Goal: Task Accomplishment & Management: Manage account settings

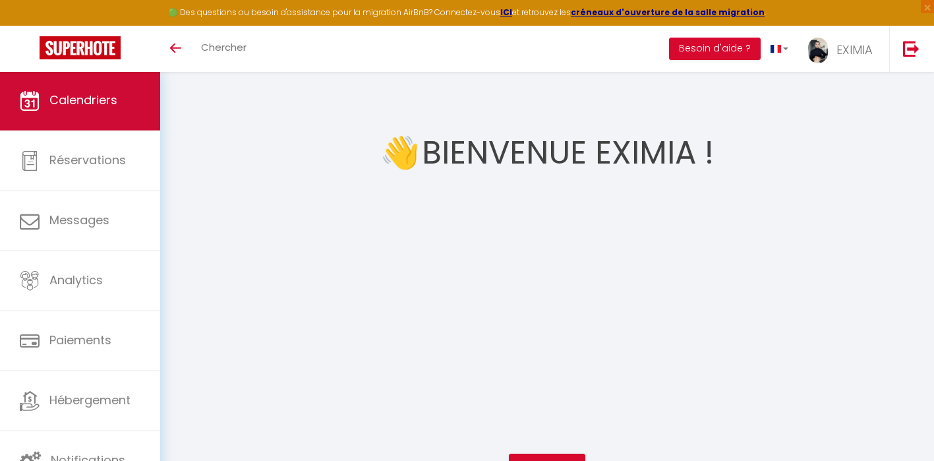
click at [117, 100] on span "Calendriers" at bounding box center [83, 100] width 68 height 16
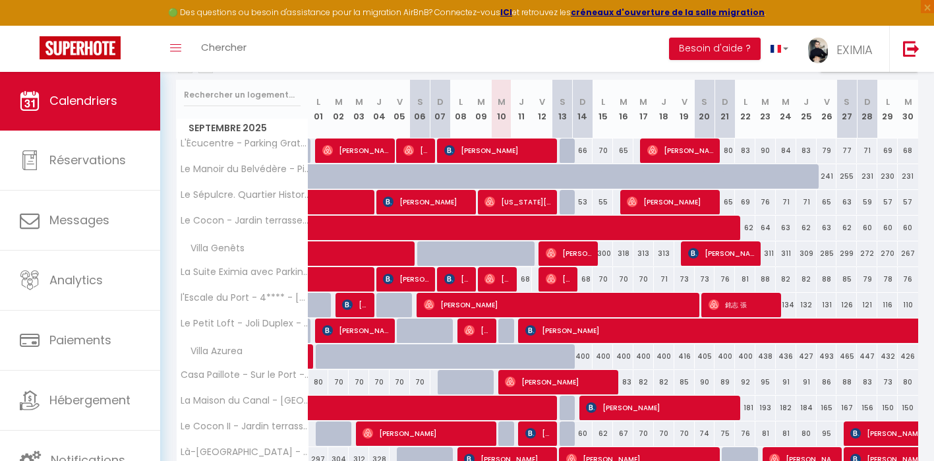
scroll to position [283, 0]
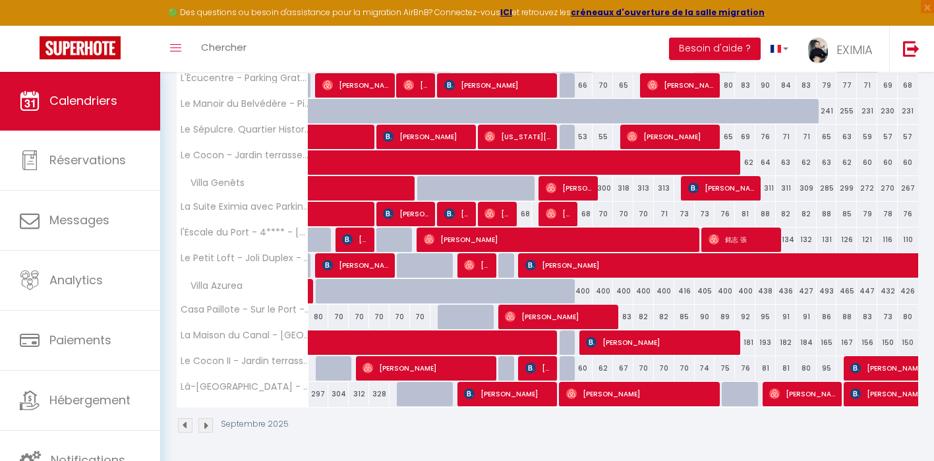
click at [211, 440] on div "Septembre 2025" at bounding box center [547, 426] width 742 height 39
click at [211, 431] on img at bounding box center [205, 425] width 14 height 14
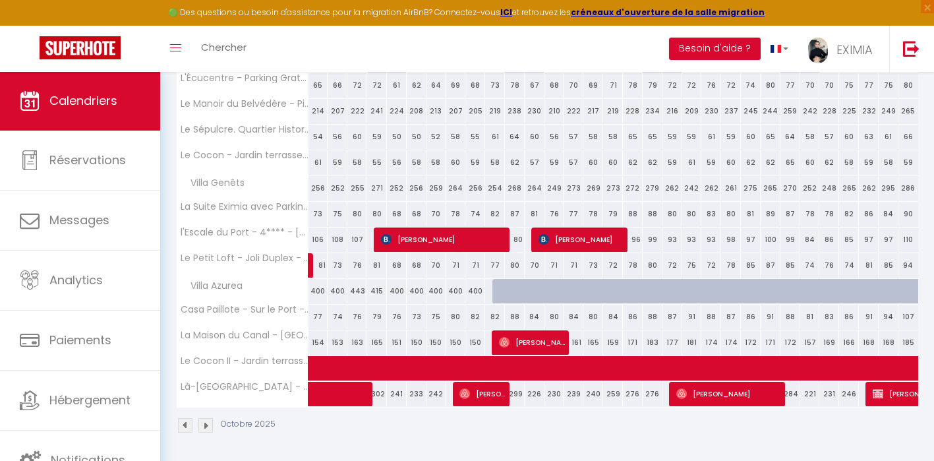
click at [171, 427] on div "Urgent : Migration Airbnb nécessaire pour votre compte, merci de suivre ces éta…" at bounding box center [547, 124] width 774 height 673
click at [177, 426] on div "Octobre 2025" at bounding box center [227, 425] width 103 height 14
click at [181, 426] on img at bounding box center [185, 425] width 14 height 14
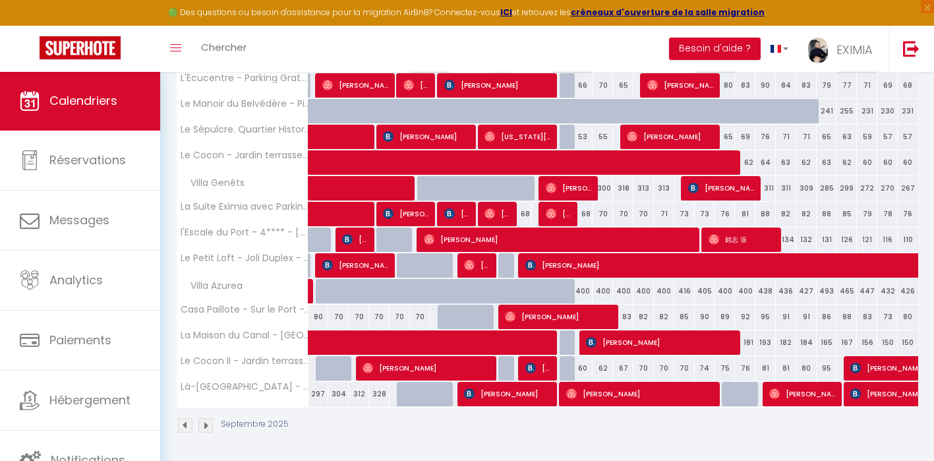
click at [209, 426] on img at bounding box center [205, 425] width 14 height 14
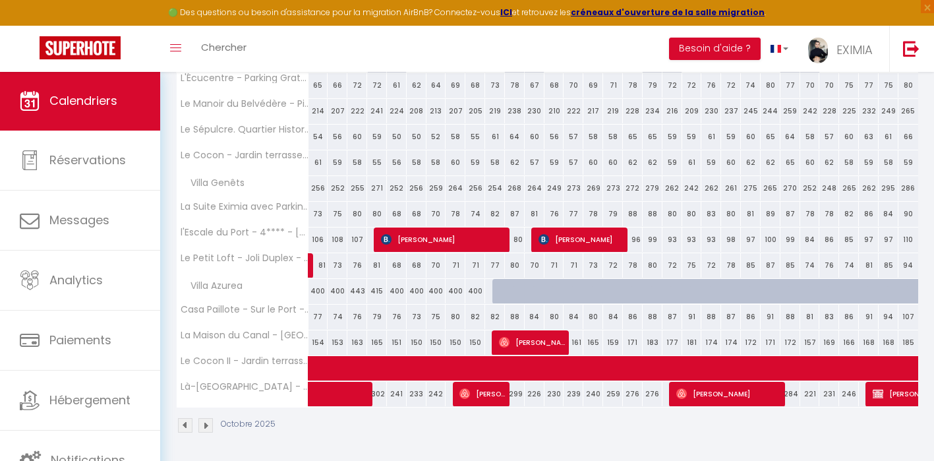
click at [208, 422] on img at bounding box center [205, 425] width 14 height 14
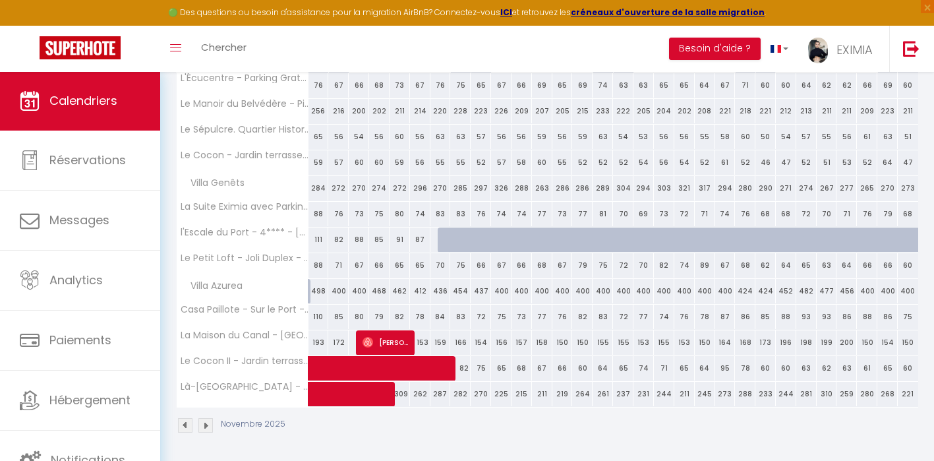
click at [185, 425] on img at bounding box center [185, 425] width 14 height 14
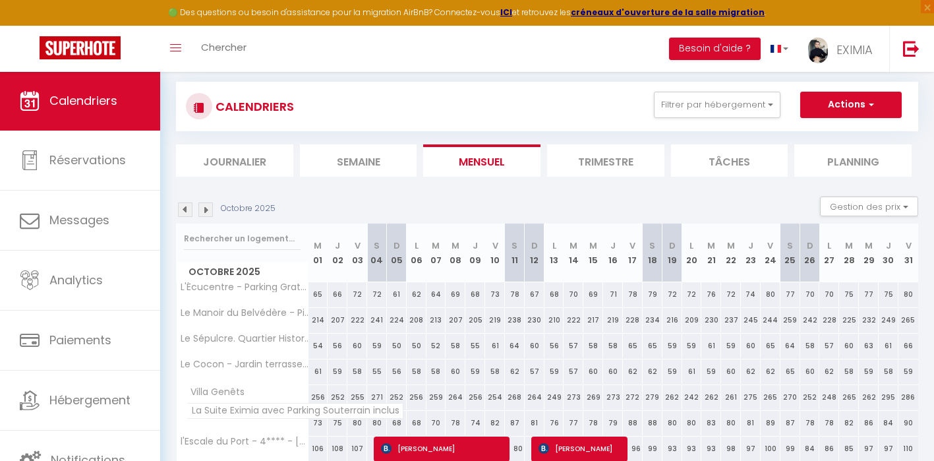
scroll to position [160, 0]
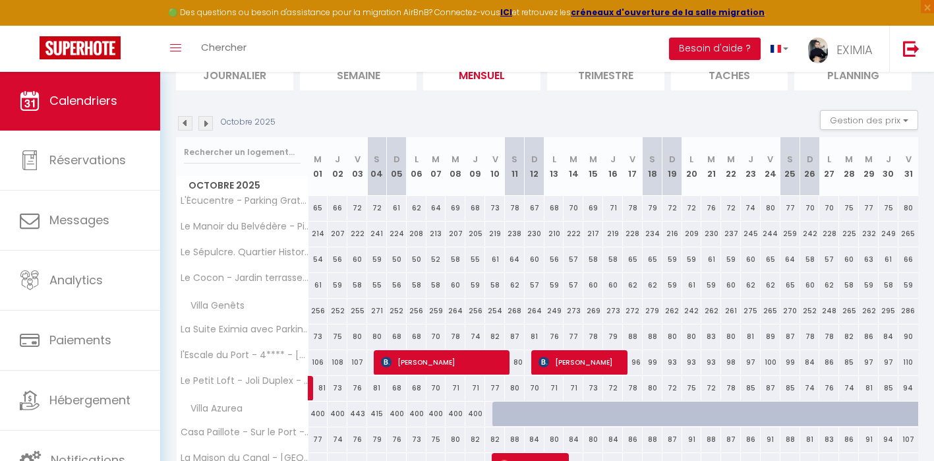
click at [194, 119] on div "Octobre 2025" at bounding box center [227, 123] width 103 height 14
click at [192, 121] on img at bounding box center [185, 123] width 14 height 14
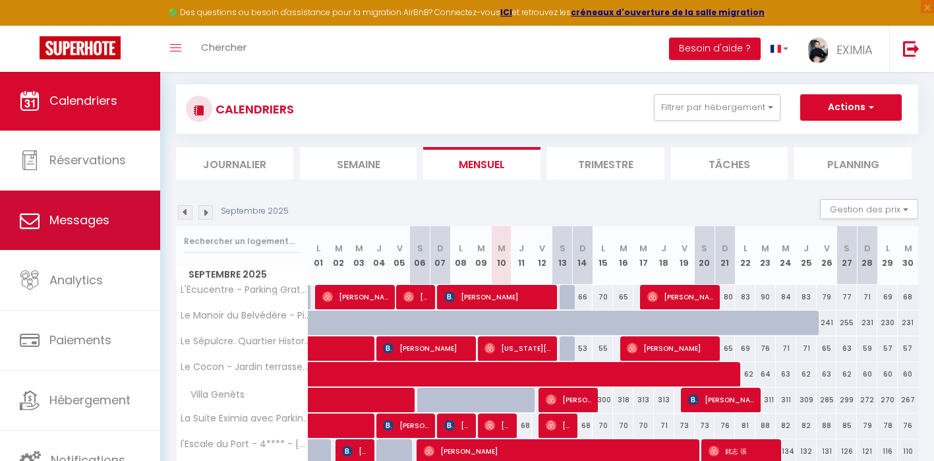
click at [135, 233] on link "Messages" at bounding box center [80, 219] width 160 height 59
select select "message"
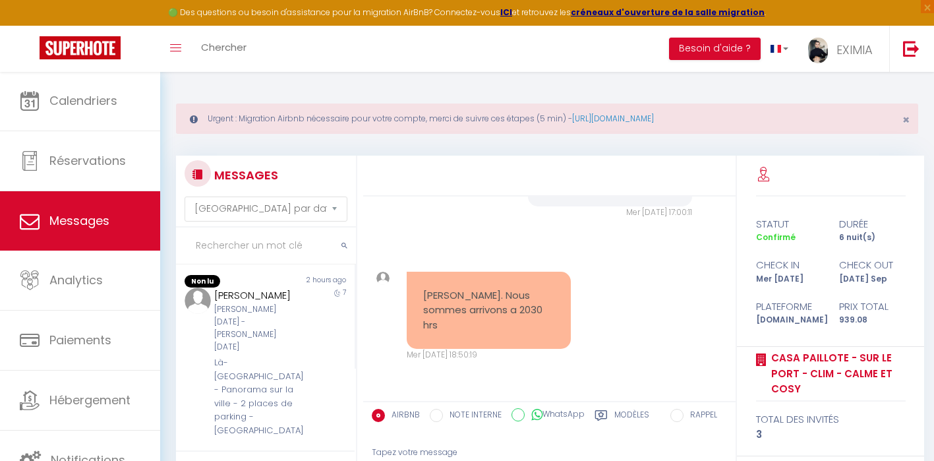
scroll to position [235, 0]
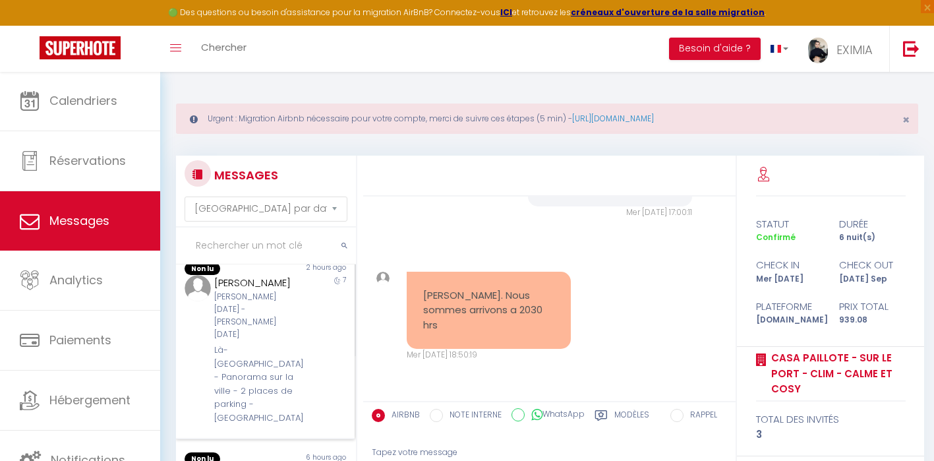
click at [288, 349] on div "Là-[GEOGRAPHIC_DATA] - Panorama sur la ville - 2 places de parking - [GEOGRAPHI…" at bounding box center [257, 383] width 87 height 81
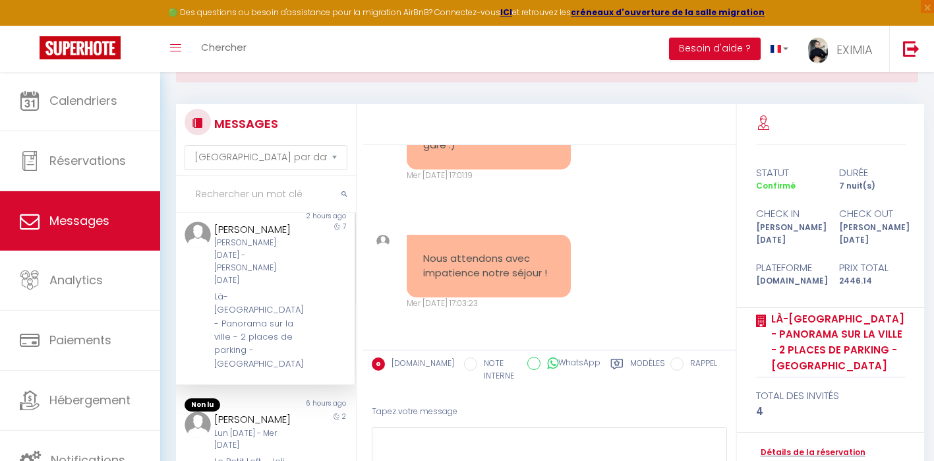
scroll to position [131, 0]
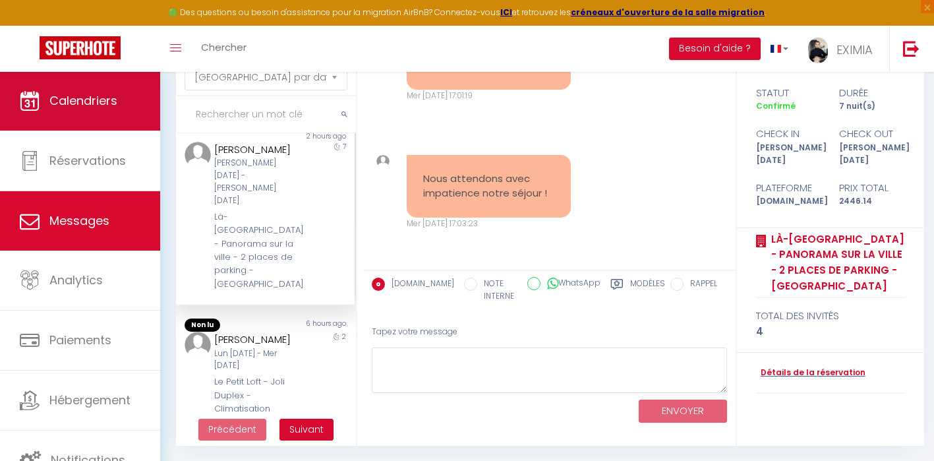
click at [98, 125] on link "Calendriers" at bounding box center [80, 100] width 160 height 59
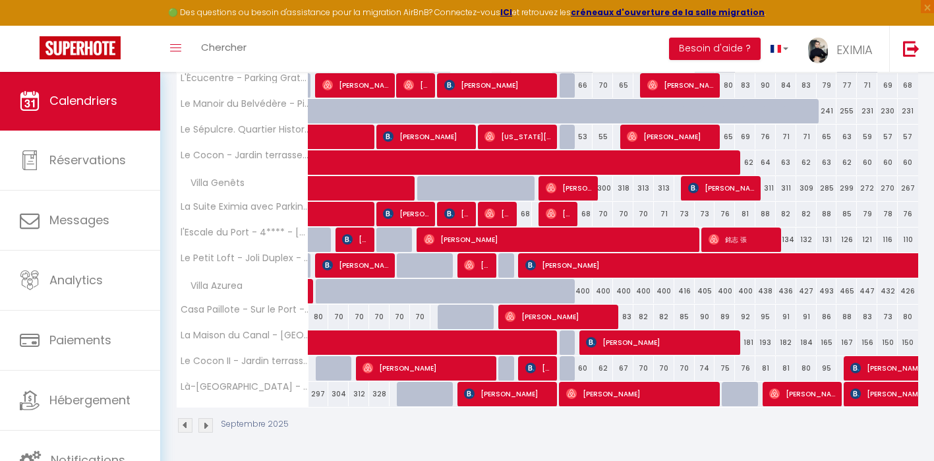
scroll to position [282, 0]
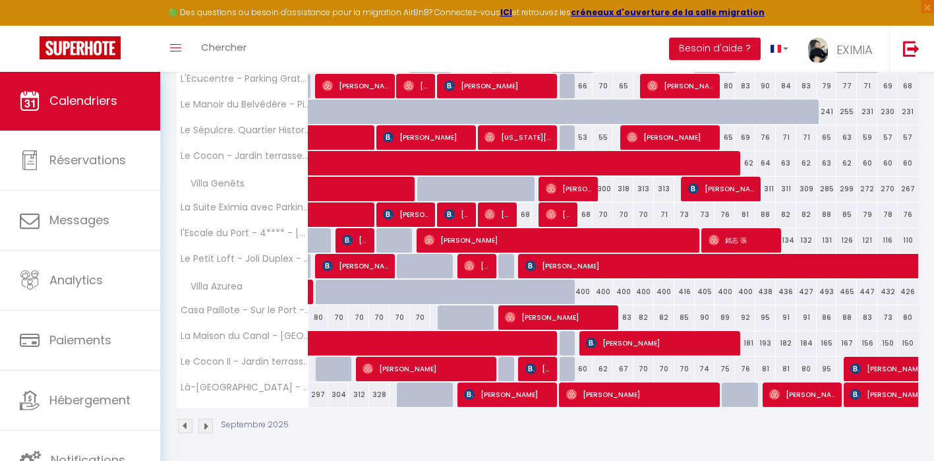
click at [783, 398] on span "[PERSON_NAME]" at bounding box center [803, 394] width 68 height 25
select select "OK"
select select "0"
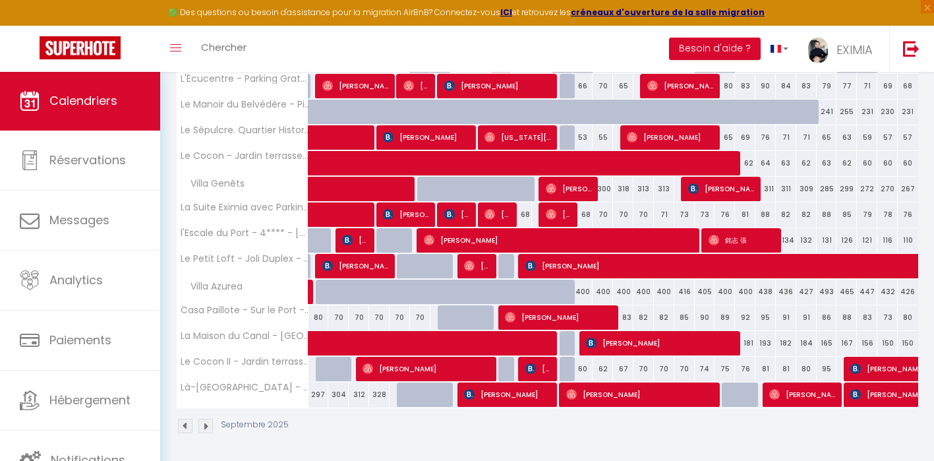
select select "1"
select select
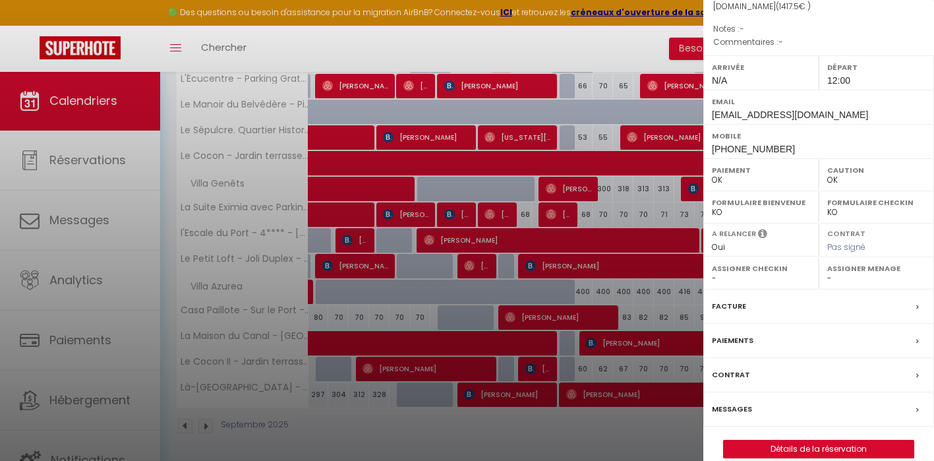
scroll to position [283, 0]
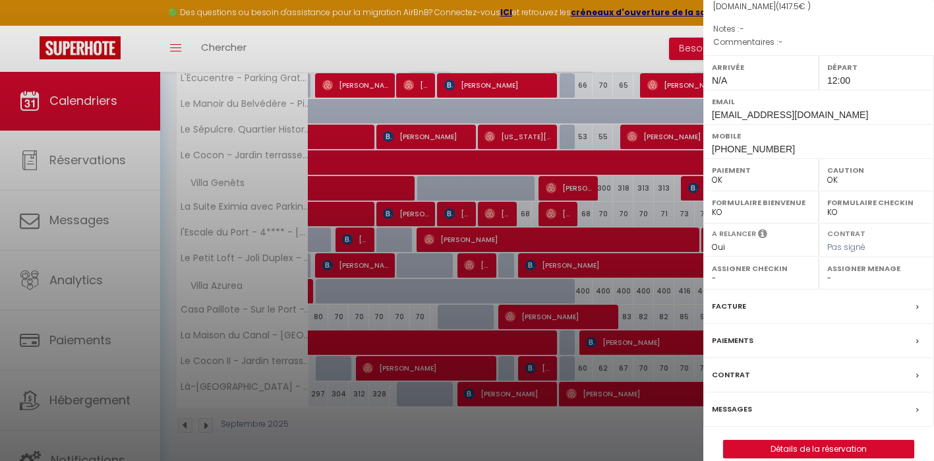
click at [729, 402] on label "Messages" at bounding box center [732, 409] width 40 height 14
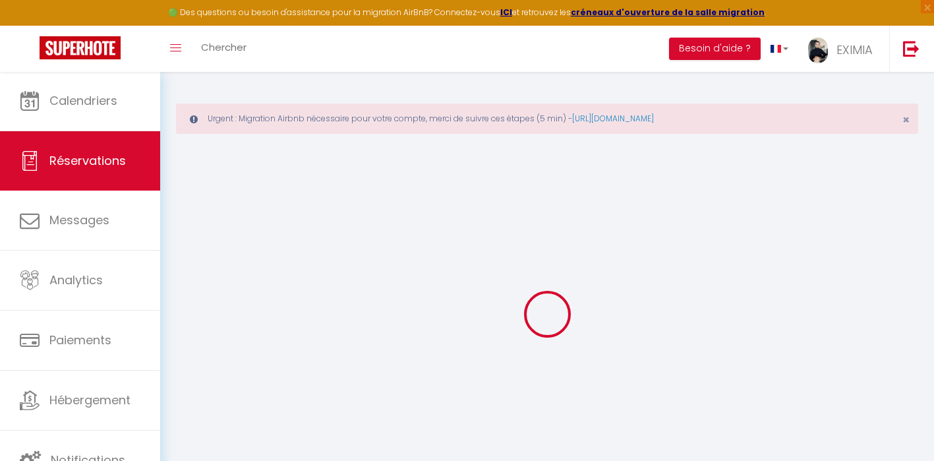
select select
checkbox input "false"
select select
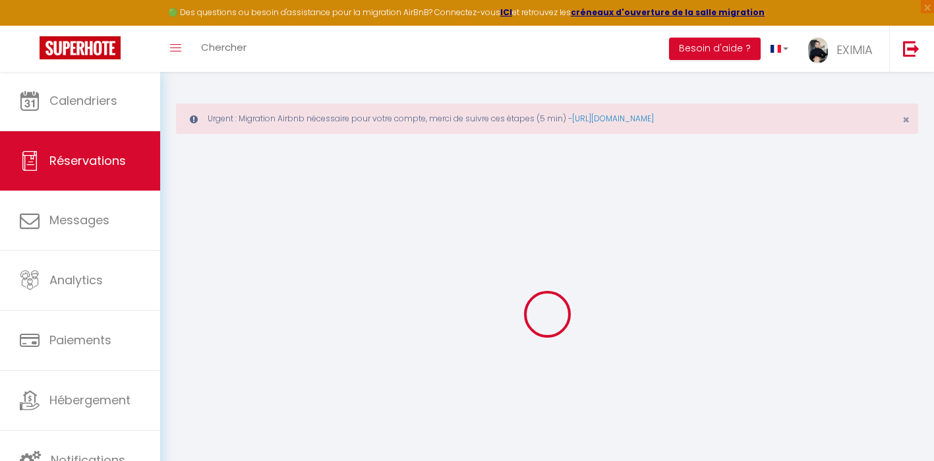
checkbox input "false"
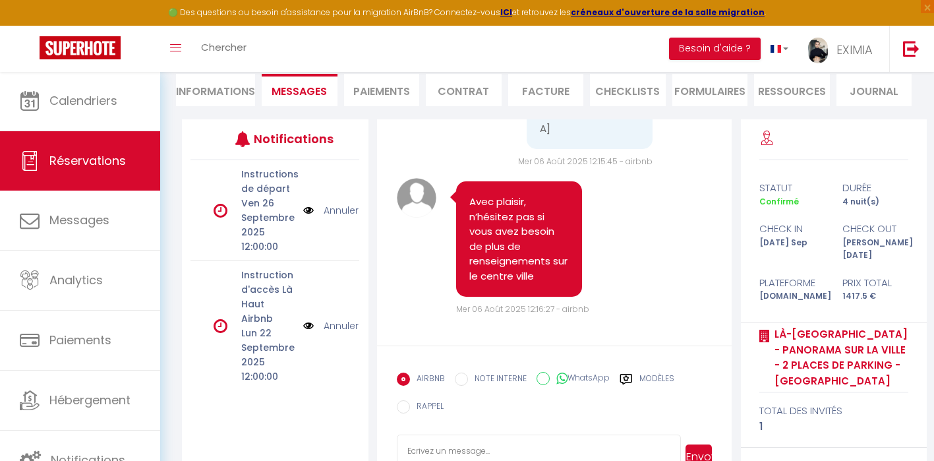
scroll to position [2432, 0]
click at [229, 92] on li "Informations" at bounding box center [215, 90] width 79 height 32
select select
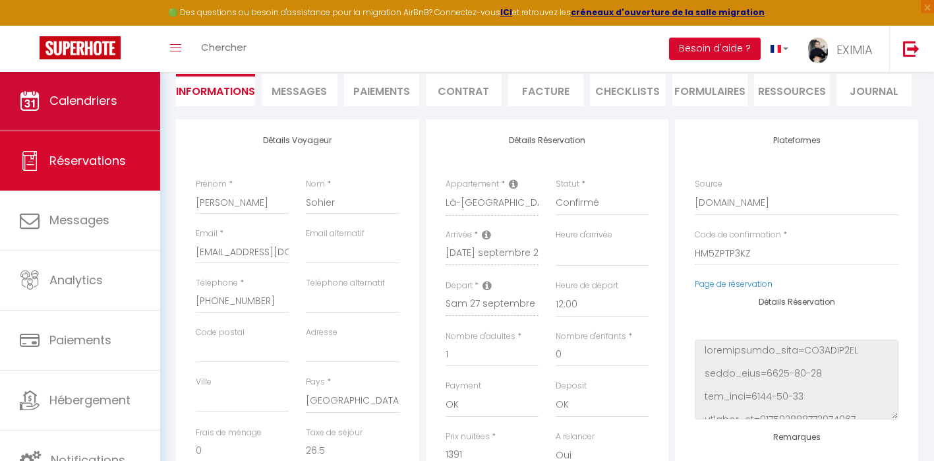
click at [117, 96] on span "Calendriers" at bounding box center [83, 100] width 68 height 16
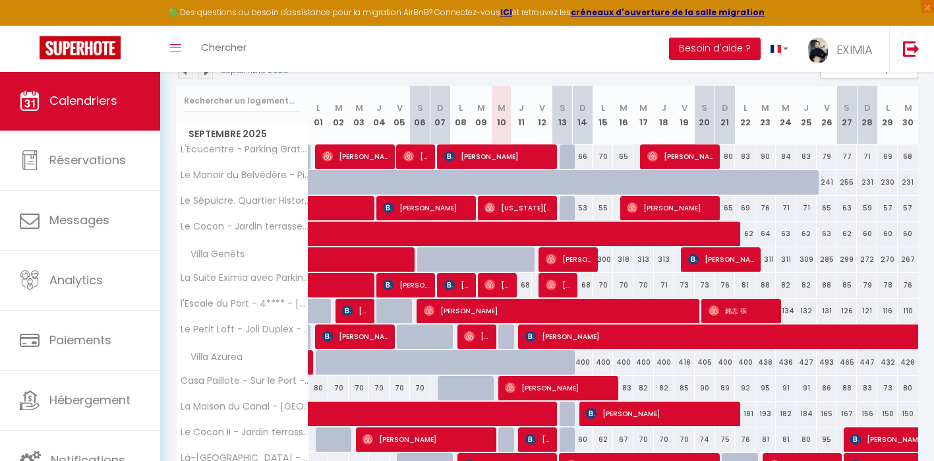
scroll to position [283, 0]
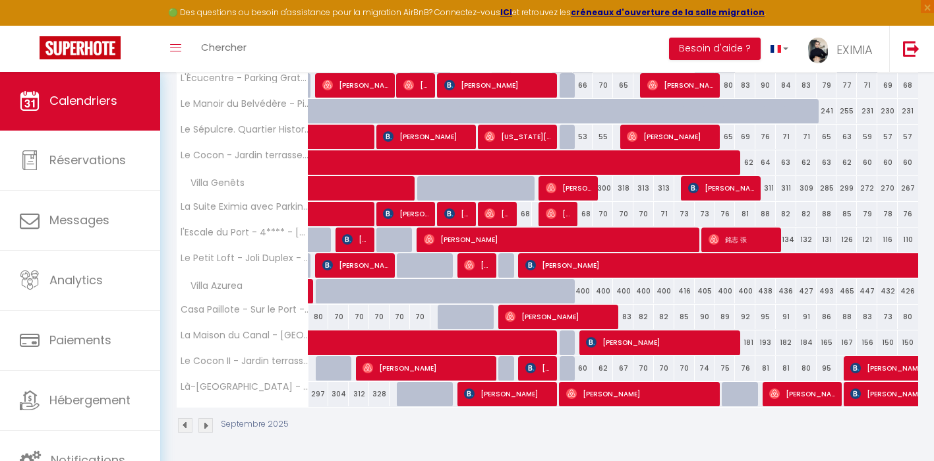
click at [824, 110] on div "241" at bounding box center [826, 111] width 20 height 24
type input "241"
select select "1"
type input "Ven 26 Septembre 2025"
type input "Sam 27 Septembre 2025"
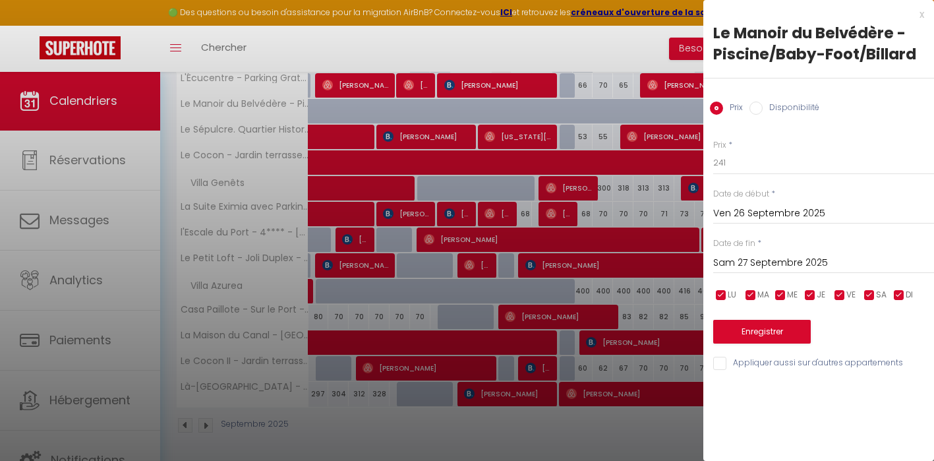
click at [800, 105] on label "Disponibilité" at bounding box center [790, 108] width 57 height 14
click at [762, 105] on input "Disponibilité" at bounding box center [755, 107] width 13 height 13
radio input "true"
radio input "false"
click at [771, 189] on div "Date de début * Ven 26 Septembre 2025 < [DATE] > Dim Lun Mar Mer Jeu Ven Sam 1 …" at bounding box center [823, 207] width 221 height 36
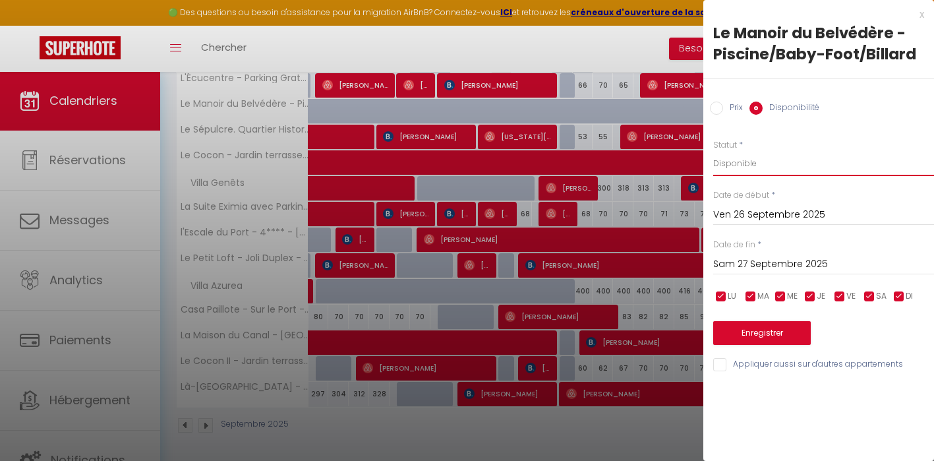
select select "0"
click at [758, 327] on button "Enregistrer" at bounding box center [762, 333] width 98 height 24
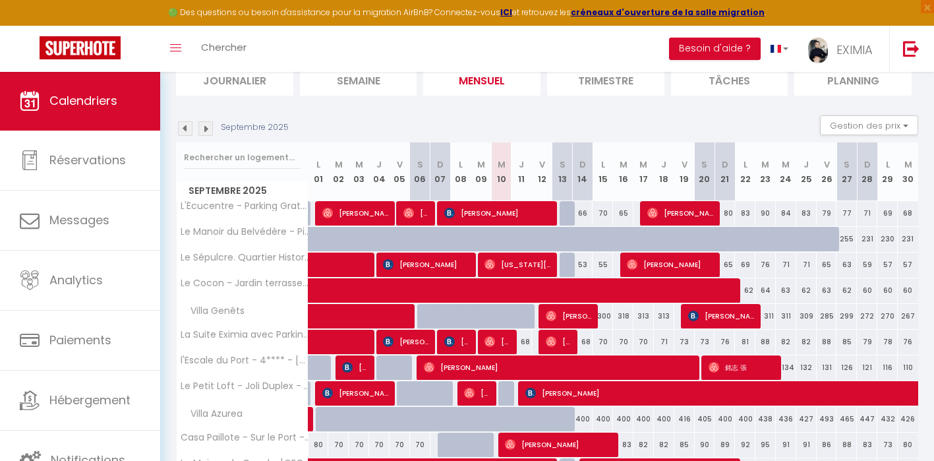
scroll to position [220, 0]
